Goal: Use online tool/utility: Utilize a website feature to perform a specific function

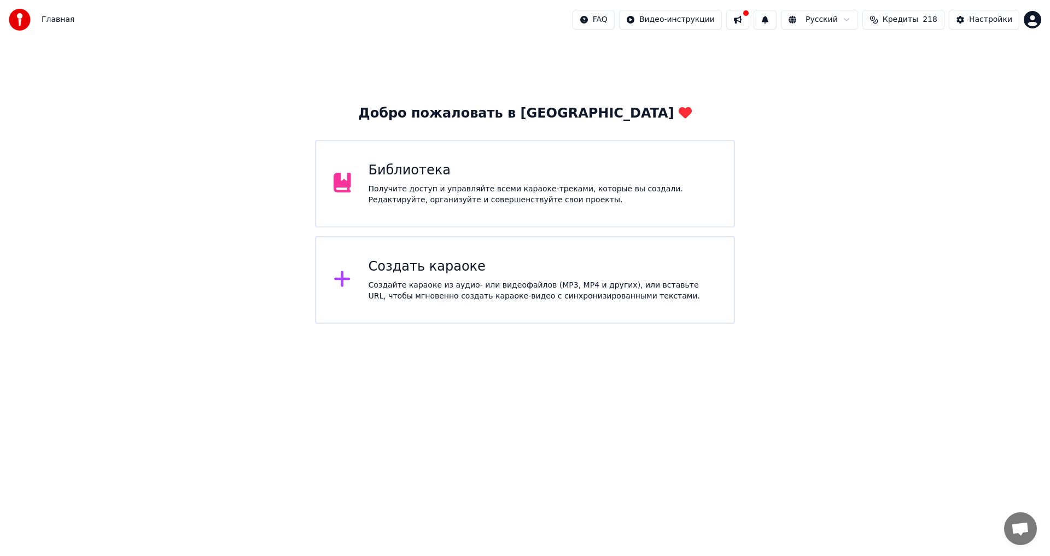
click at [483, 297] on div "Создайте караоке из аудио- или видеофайлов (MP3, MP4 и других), или вставьте UR…" at bounding box center [543, 291] width 348 height 22
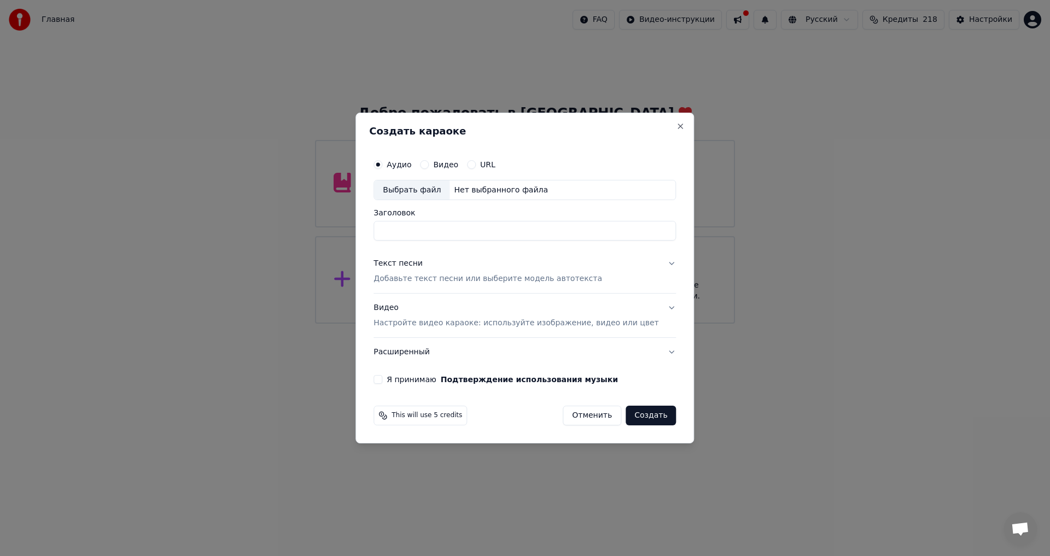
click at [429, 165] on button "Видео" at bounding box center [424, 164] width 9 height 9
click at [534, 188] on div "Нет выбранного файла" at bounding box center [500, 190] width 103 height 11
click at [566, 408] on button "Отменить" at bounding box center [592, 416] width 59 height 20
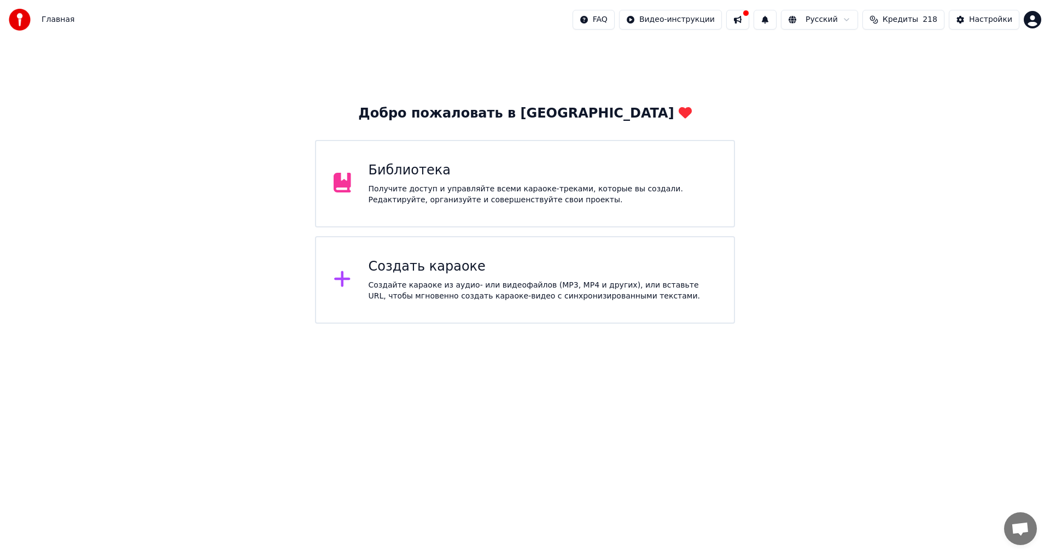
click at [468, 265] on div "Создать караоке" at bounding box center [543, 266] width 348 height 17
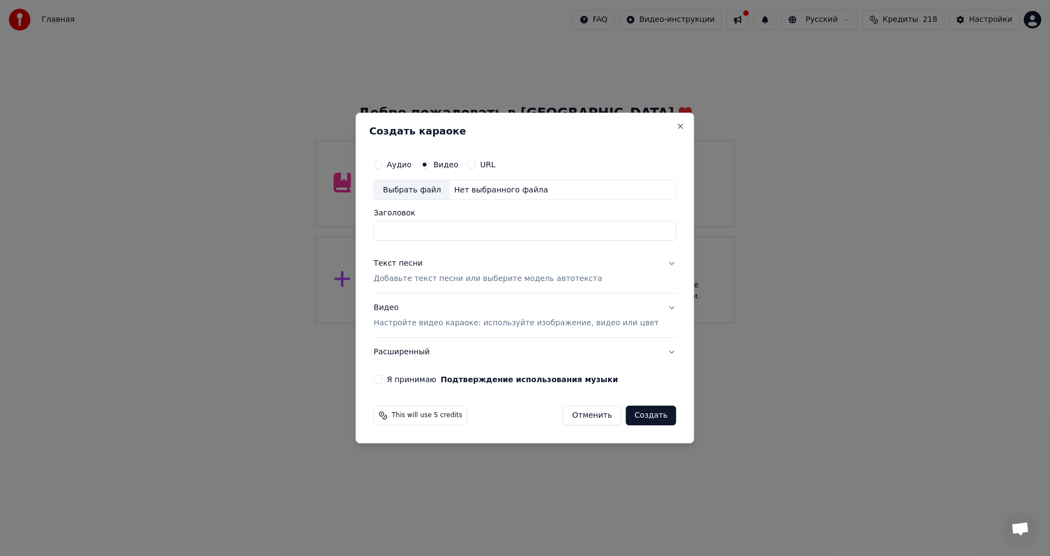
click at [411, 167] on label "Аудио" at bounding box center [399, 165] width 25 height 8
click at [382, 167] on button "Аудио" at bounding box center [377, 164] width 9 height 9
click at [520, 187] on div "Нет выбранного файла" at bounding box center [500, 190] width 103 height 11
type input "**********"
click at [676, 122] on button "Close" at bounding box center [680, 126] width 9 height 9
